Goal: Task Accomplishment & Management: Manage account settings

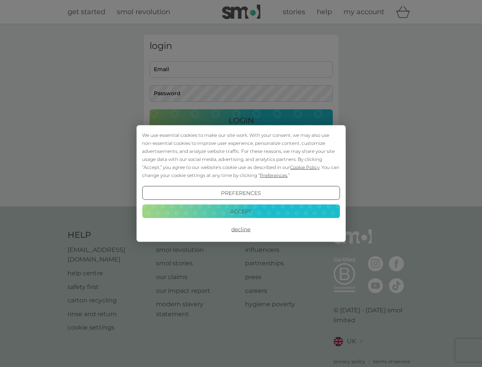
click at [305, 167] on span "Cookie Policy" at bounding box center [304, 167] width 29 height 6
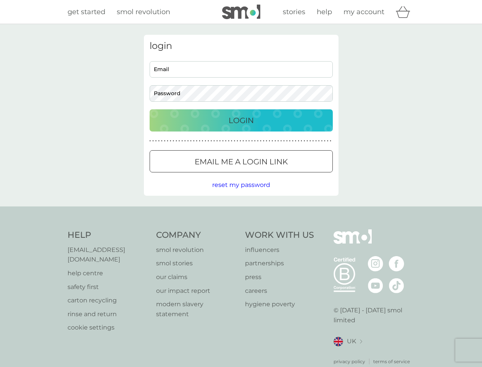
click at [273, 175] on div "login Email Password Login ● ● ● ● ● ● ● ● ● ● ● ● ● ● ● ● ● ● ● ● ● ● ● ● ● ● …" at bounding box center [241, 115] width 195 height 161
click at [241, 193] on div "login Email Password Login ● ● ● ● ● ● ● ● ● ● ● ● ● ● ● ● ● ● ● ● ● ● ● ● ● ● …" at bounding box center [241, 115] width 195 height 161
click at [241, 229] on div "Help [EMAIL_ADDRESS][DOMAIN_NAME] help centre safety first carton recycling rin…" at bounding box center [242, 297] width 348 height 136
click at [241, 211] on div "Help [EMAIL_ADDRESS][DOMAIN_NAME] help centre safety first carton recycling rin…" at bounding box center [241, 296] width 482 height 181
